Goal: Task Accomplishment & Management: Complete application form

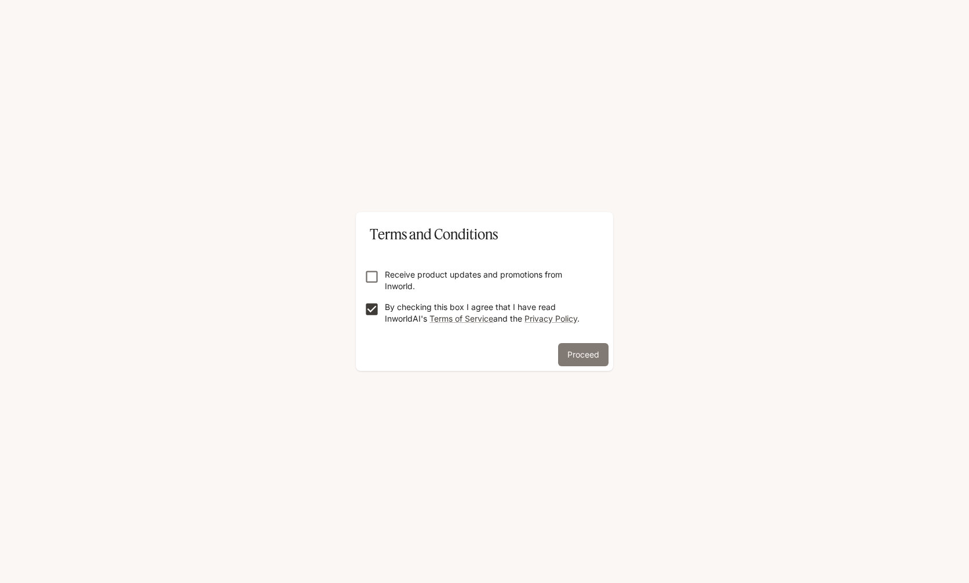
click at [589, 353] on button "Proceed" at bounding box center [583, 354] width 50 height 23
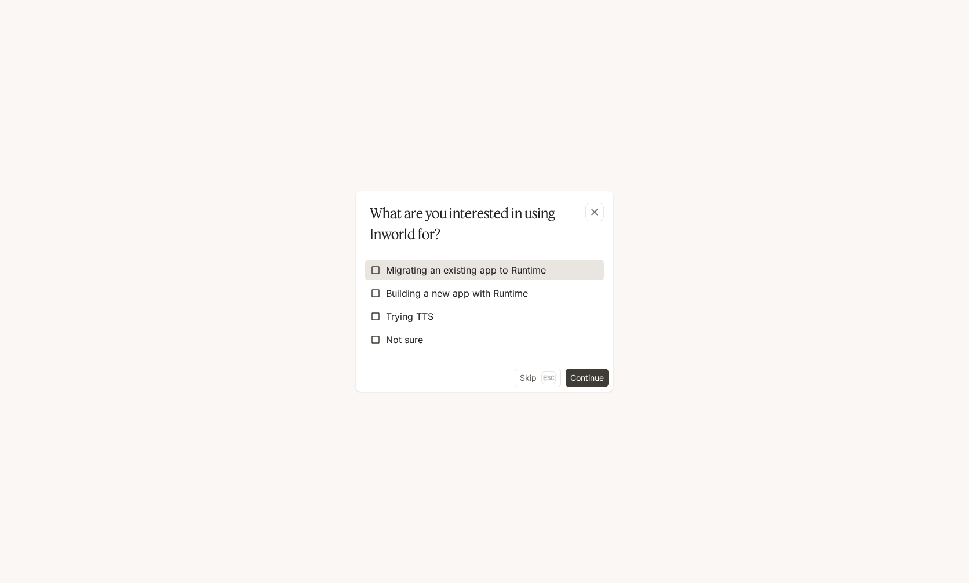
click at [475, 275] on span "Migrating an existing app to Runtime" at bounding box center [466, 270] width 160 height 14
click at [458, 273] on span "Migrating an existing app to Runtime" at bounding box center [466, 270] width 160 height 14
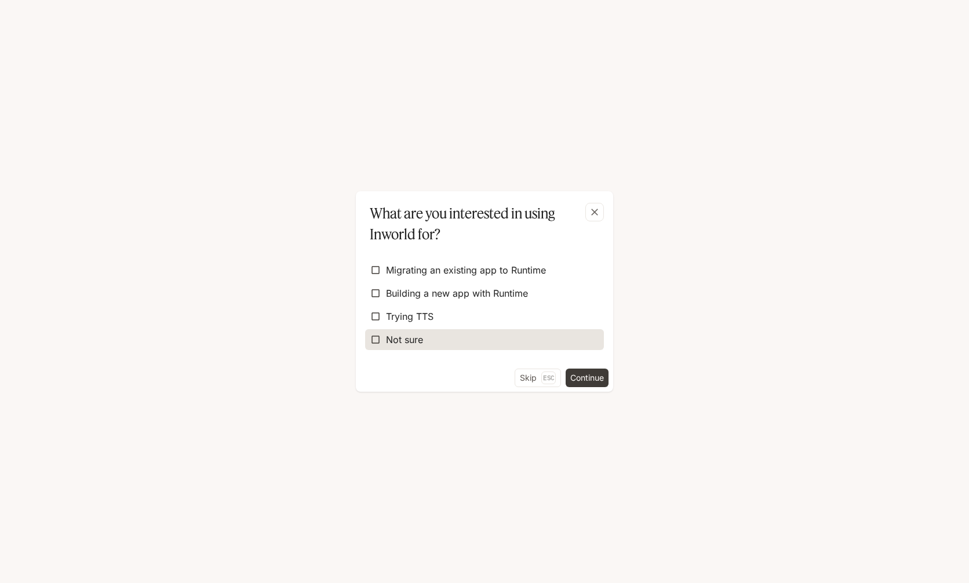
click at [398, 338] on span "Not sure" at bounding box center [404, 340] width 37 height 14
click at [591, 378] on button "Continue" at bounding box center [586, 377] width 43 height 19
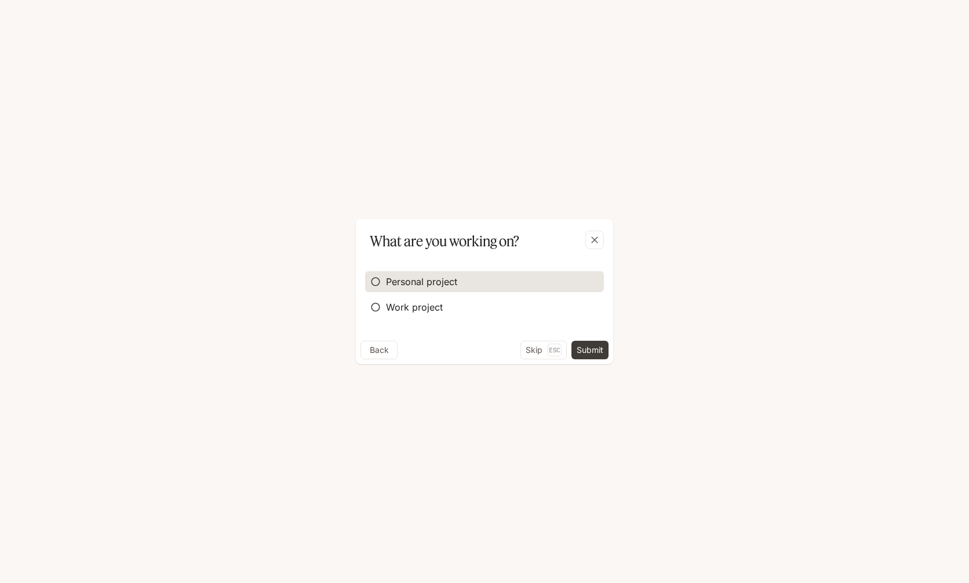
click at [440, 288] on span "Personal project" at bounding box center [421, 282] width 71 height 14
click at [586, 346] on button "Submit" at bounding box center [589, 350] width 37 height 19
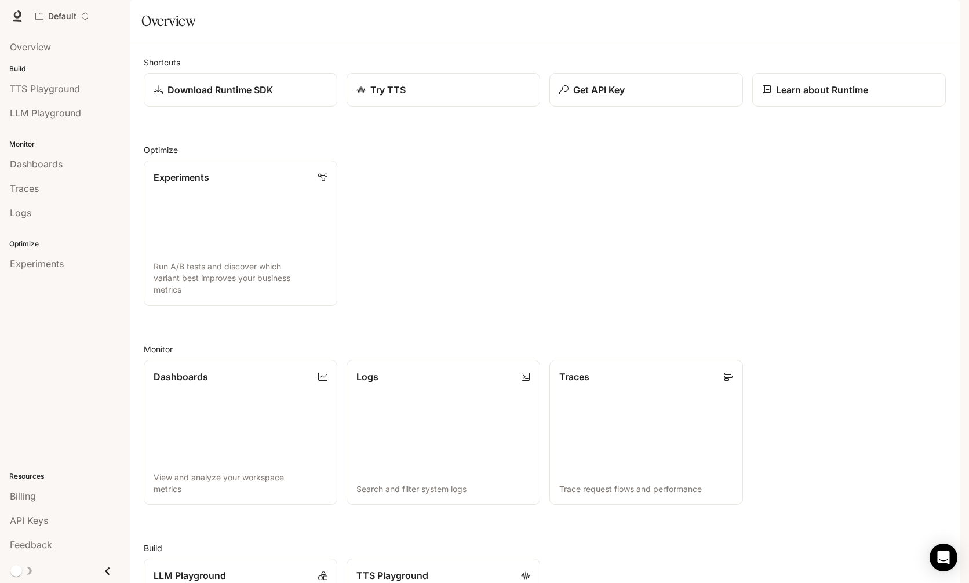
click at [939, 16] on icon "button" at bounding box center [942, 16] width 9 height 9
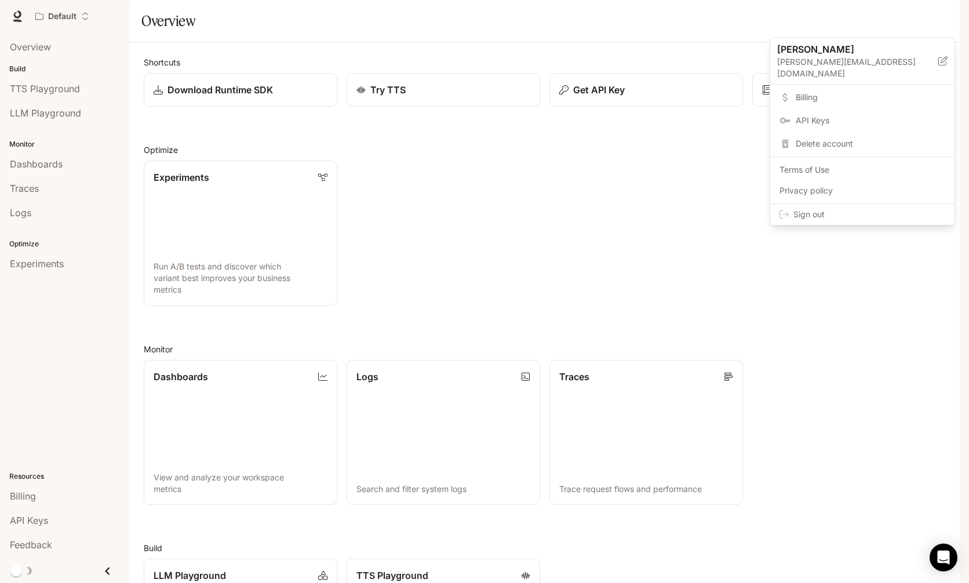
click at [848, 209] on span "Sign out" at bounding box center [869, 215] width 152 height 12
